Goal: Find contact information: Find contact information

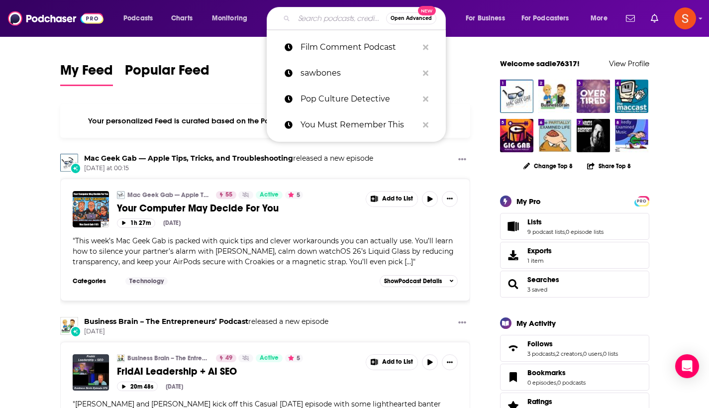
click at [330, 19] on input "Search podcasts, credits, & more..." at bounding box center [340, 18] width 92 height 16
paste input "Capital Allocators"
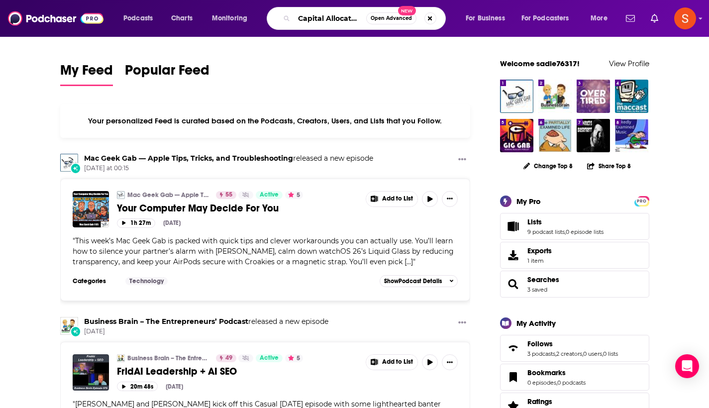
type input "Capital Allocators"
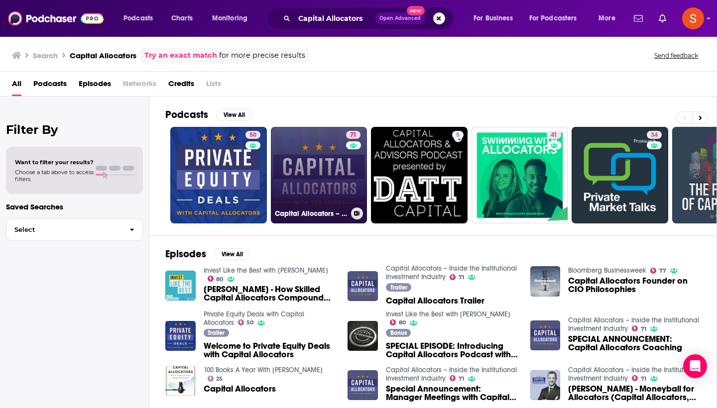
click at [294, 172] on link "71 Capital Allocators – Inside the Institutional Investment Industry" at bounding box center [319, 175] width 97 height 97
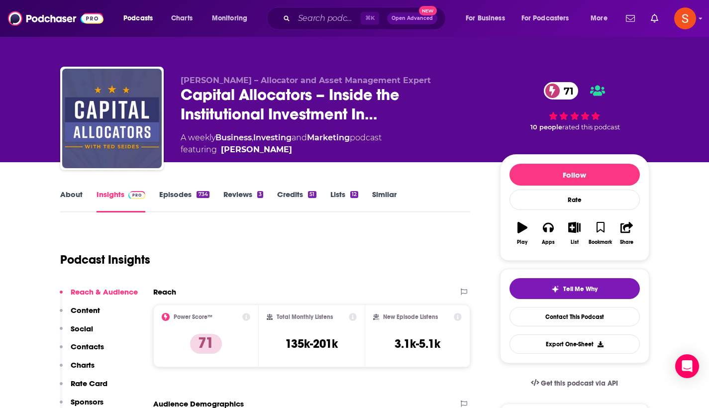
click at [94, 345] on p "Contacts" at bounding box center [87, 346] width 33 height 9
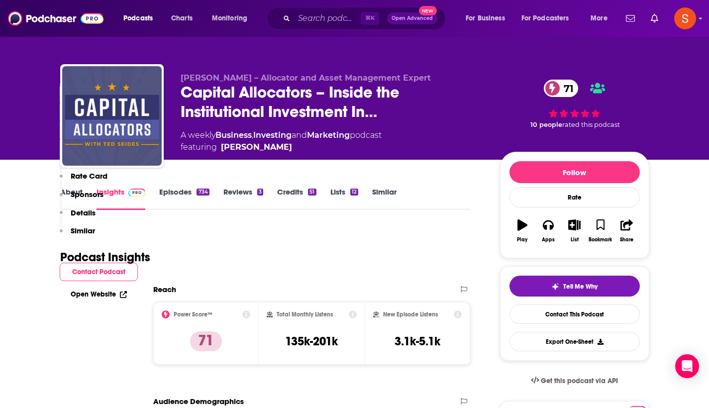
scroll to position [842, 0]
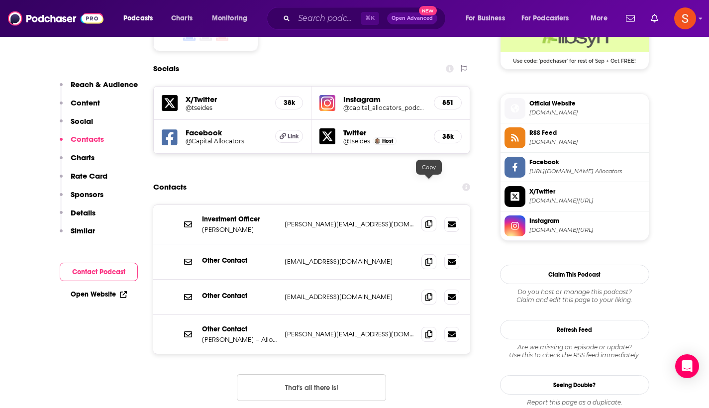
click at [427, 220] on icon at bounding box center [429, 224] width 7 height 8
click at [318, 17] on input "Search podcasts, credits, & more..." at bounding box center [327, 18] width 67 height 16
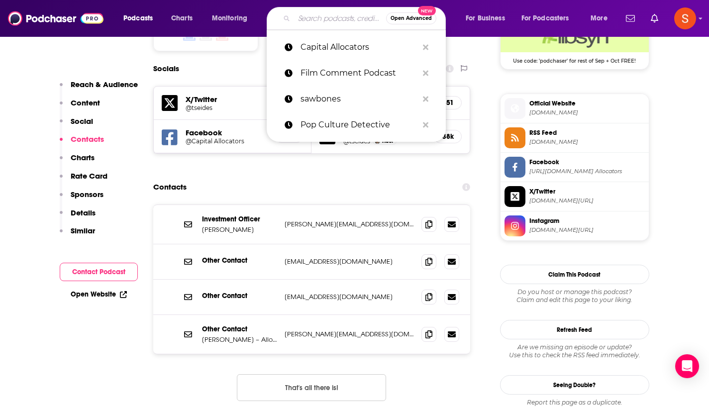
paste input "Inside The Musician's Brain"
type input "Inside The Musician's Brain"
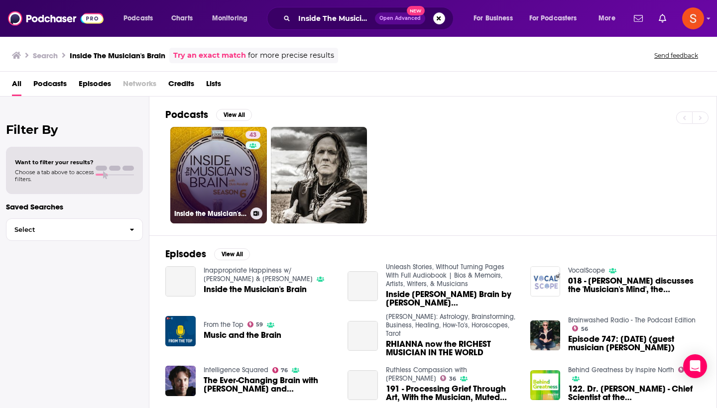
click at [198, 169] on link "43 Inside the Musician's Brain" at bounding box center [218, 175] width 97 height 97
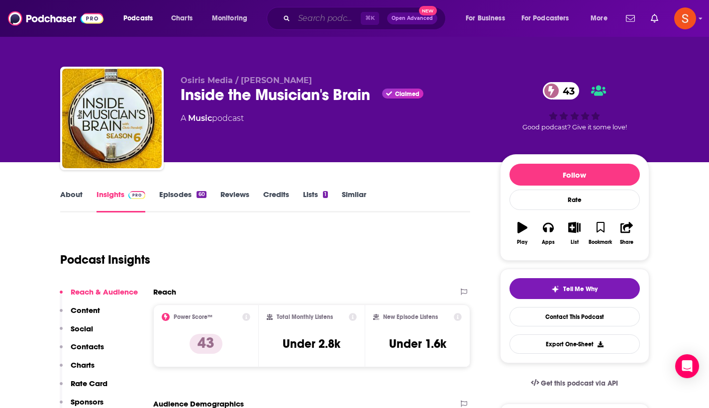
click at [341, 18] on input "Search podcasts, credits, & more..." at bounding box center [327, 18] width 67 height 16
paste input "Modern Musician"
type input "Modern Musician"
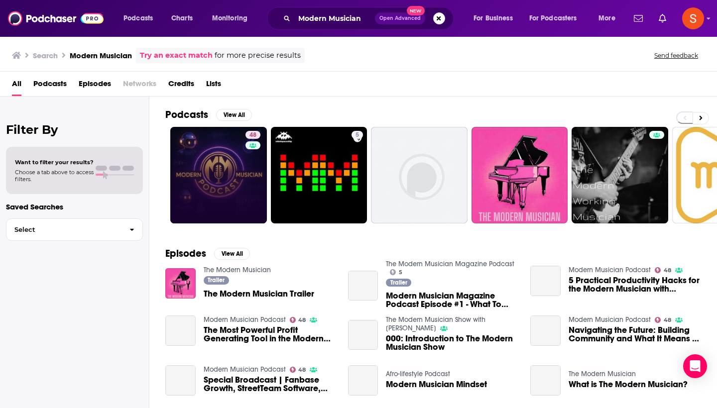
click at [237, 161] on link "48" at bounding box center [218, 175] width 97 height 97
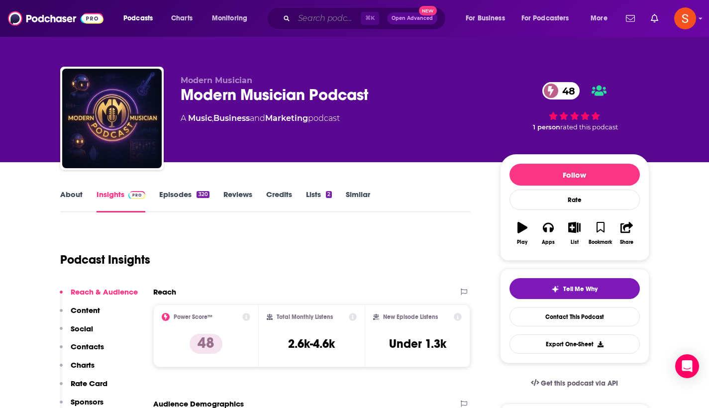
click at [325, 19] on input "Search podcasts, credits, & more..." at bounding box center [327, 18] width 67 height 16
paste input "Music Production Podcast"
type input "Music Production Podcast"
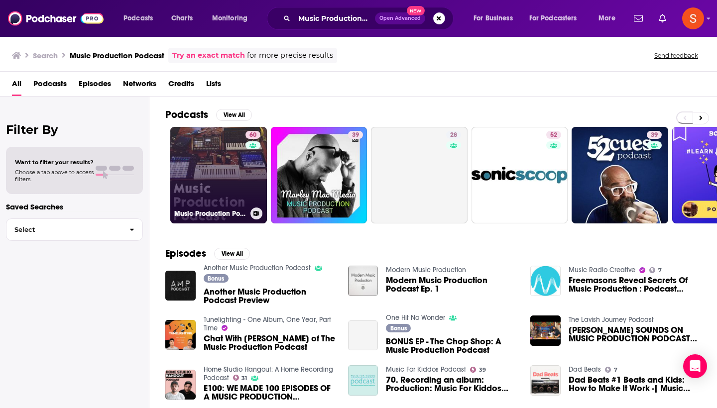
click at [211, 164] on link "60 Music Production Podcast" at bounding box center [218, 175] width 97 height 97
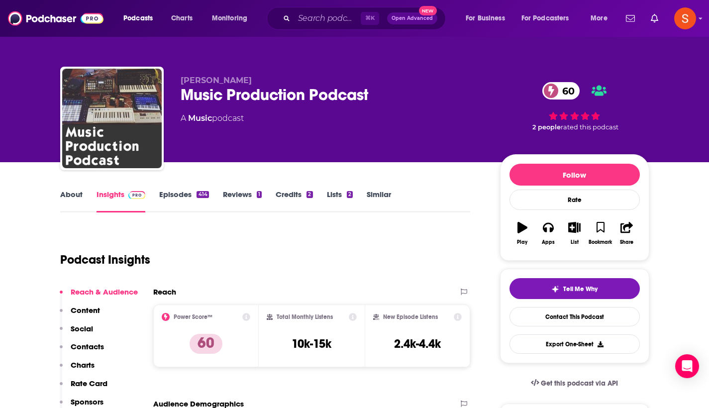
click at [95, 346] on p "Contacts" at bounding box center [87, 346] width 33 height 9
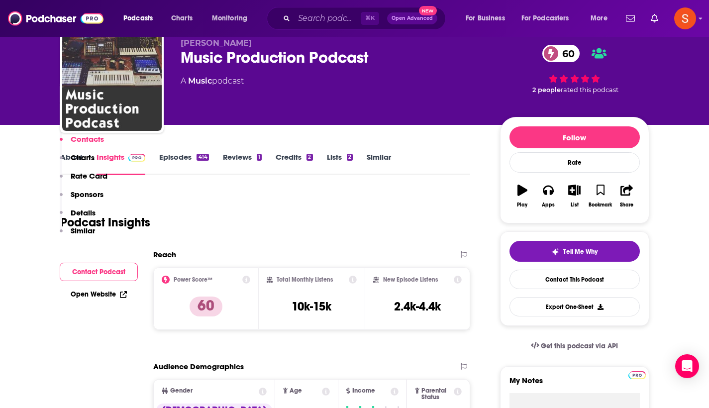
scroll to position [842, 0]
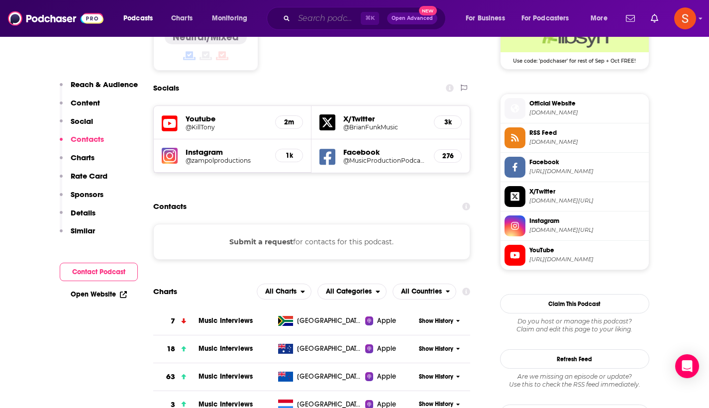
click at [319, 14] on input "Search podcasts, credits, & more..." at bounding box center [327, 18] width 67 height 16
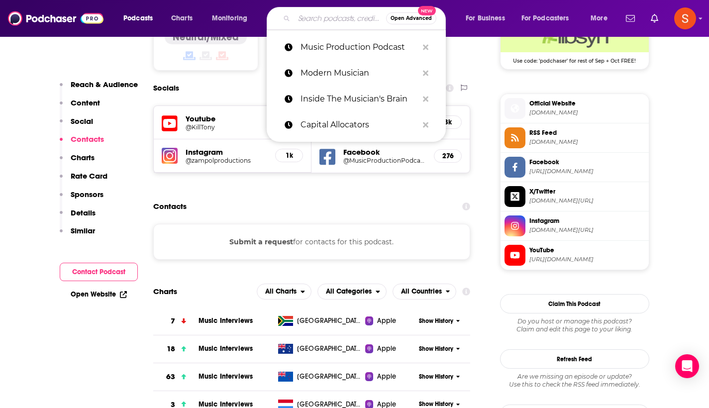
paste input "Noodle Loaf"
type input "Noodle Loaf"
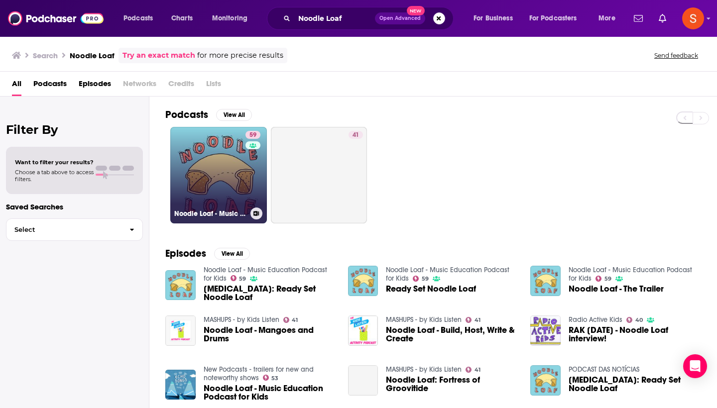
click at [197, 215] on h3 "Noodle Loaf - Music Education Podcast for Kids" at bounding box center [210, 214] width 72 height 8
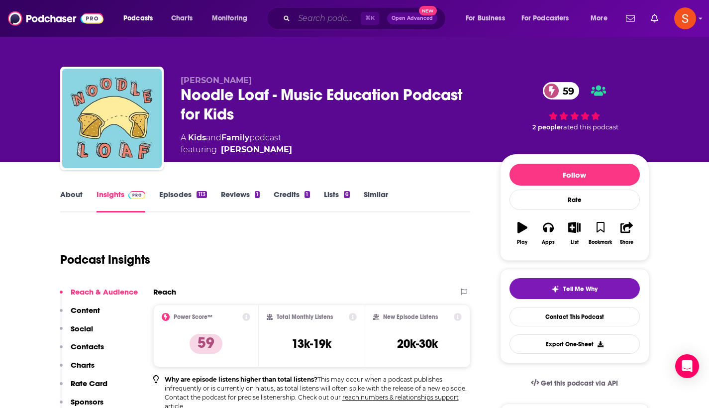
click at [314, 18] on input "Search podcasts, credits, & more..." at bounding box center [327, 18] width 67 height 16
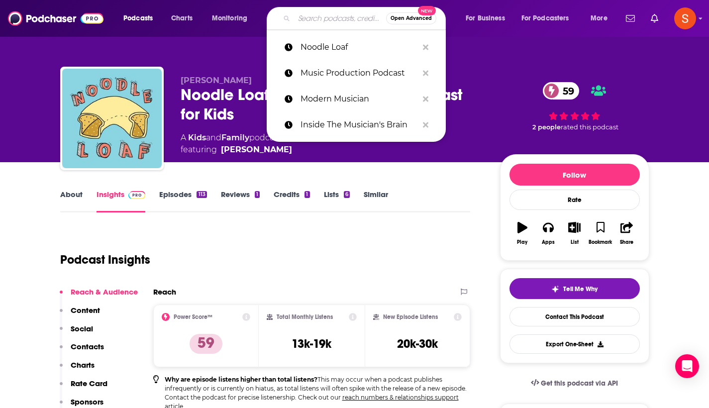
paste input "Dead Wax"
type input "Dead Wax"
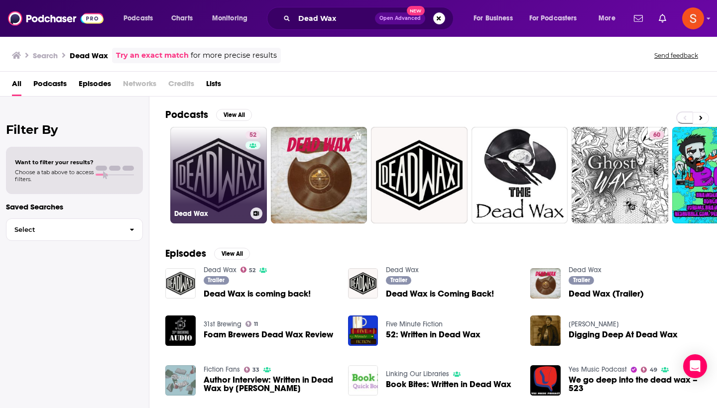
click at [200, 222] on link "52 Dead Wax" at bounding box center [218, 175] width 97 height 97
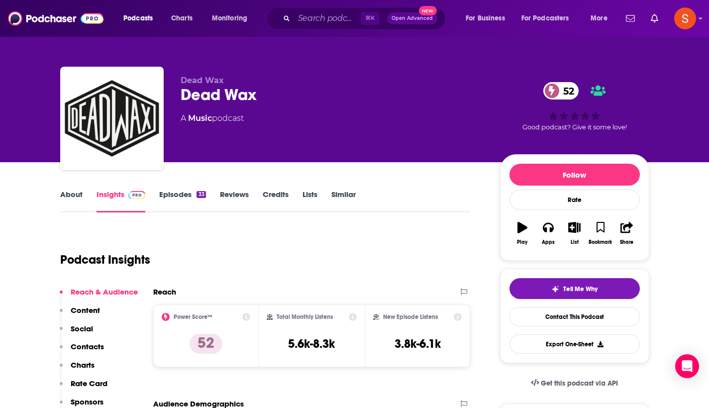
click at [84, 346] on p "Contacts" at bounding box center [87, 346] width 33 height 9
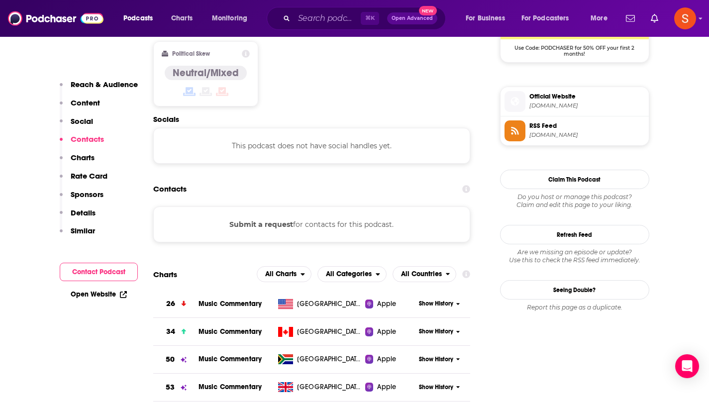
scroll to position [778, 0]
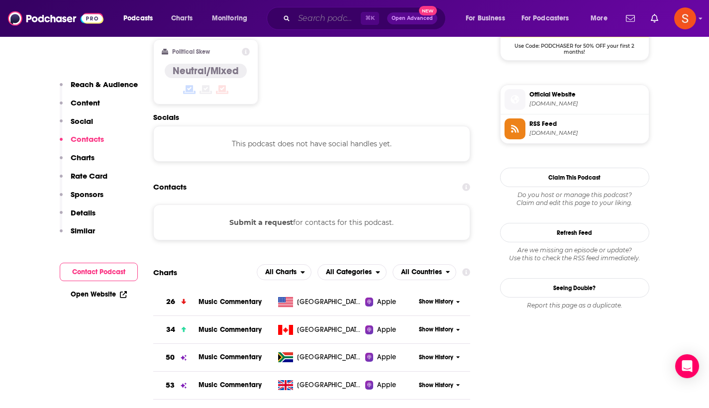
click at [343, 12] on input "Search podcasts, credits, & more..." at bounding box center [327, 18] width 67 height 16
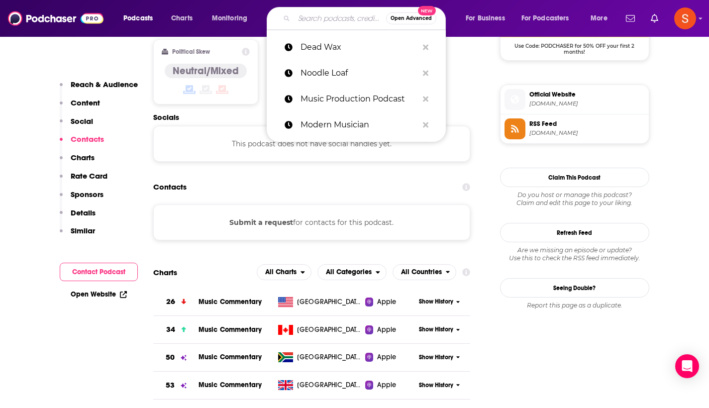
paste input "Music Not Diving With Scuba"
type input "Music Not Diving With Scuba"
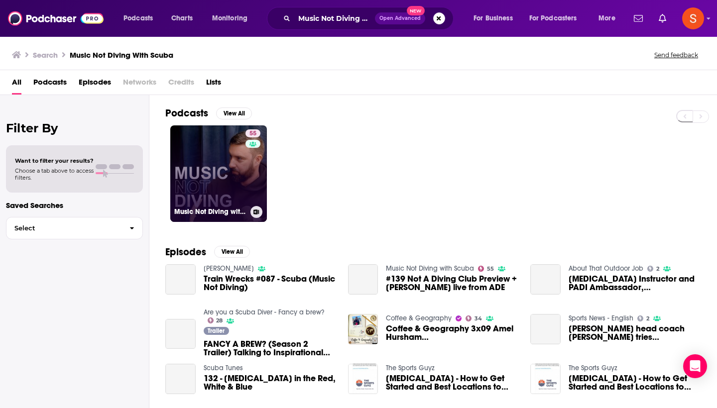
click at [219, 133] on link "55 Music Not Diving with Scuba" at bounding box center [218, 173] width 97 height 97
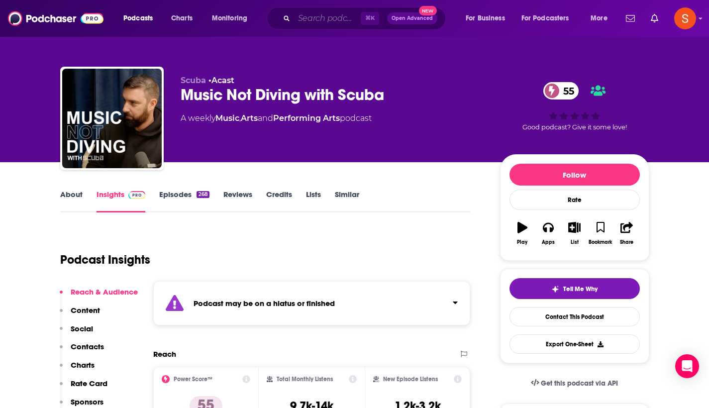
click at [297, 21] on input "Search podcasts, credits, & more..." at bounding box center [327, 18] width 67 height 16
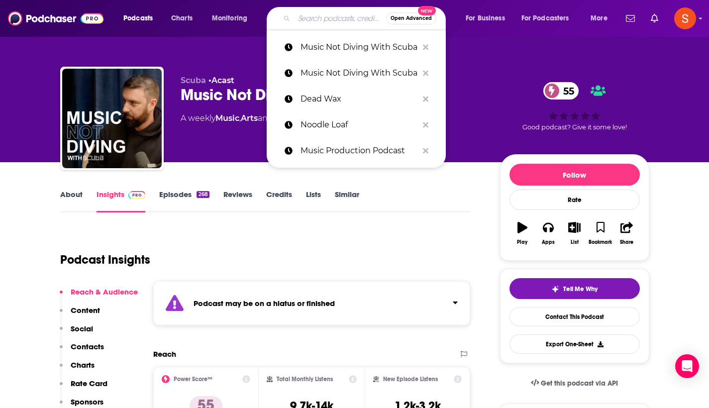
paste input "Music Buzzz Podcast"
type input "Music Buzzz Podcast"
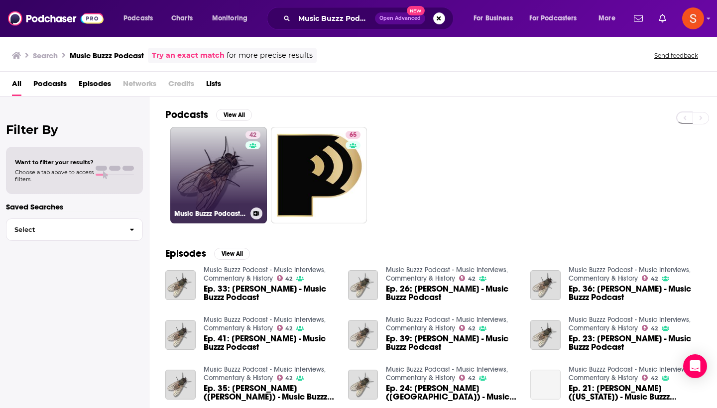
click at [216, 169] on link "42 Music Buzzz Podcast - Music Interviews, Commentary & History" at bounding box center [218, 175] width 97 height 97
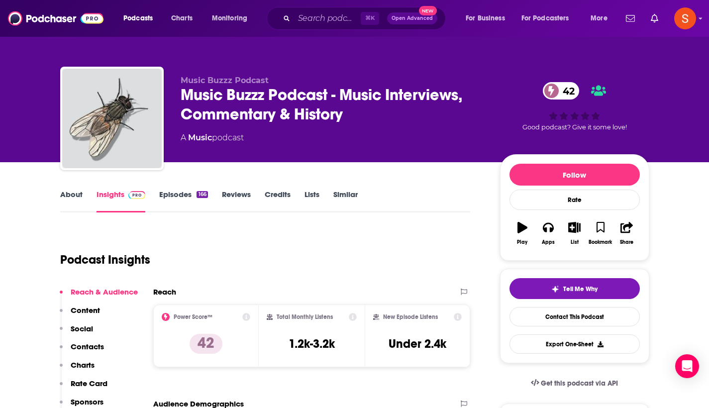
click at [81, 344] on p "Contacts" at bounding box center [87, 346] width 33 height 9
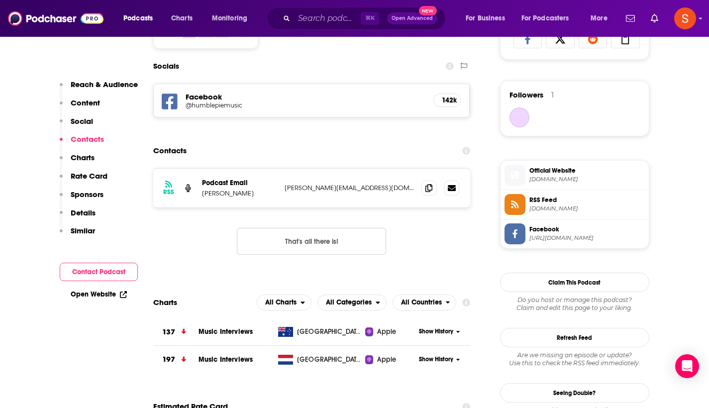
scroll to position [687, 0]
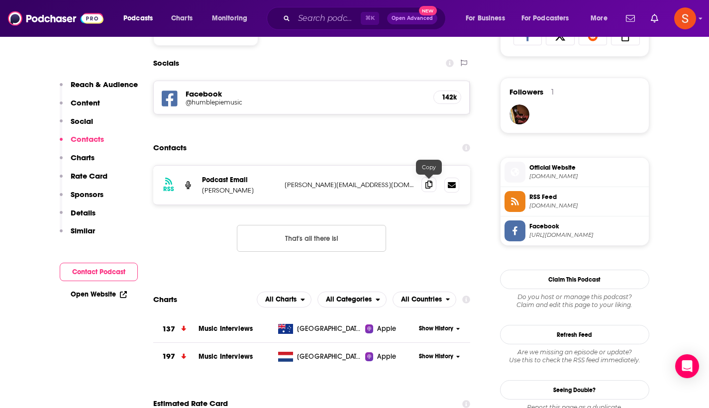
click at [434, 186] on span at bounding box center [429, 184] width 15 height 15
